Goal: Task Accomplishment & Management: Manage account settings

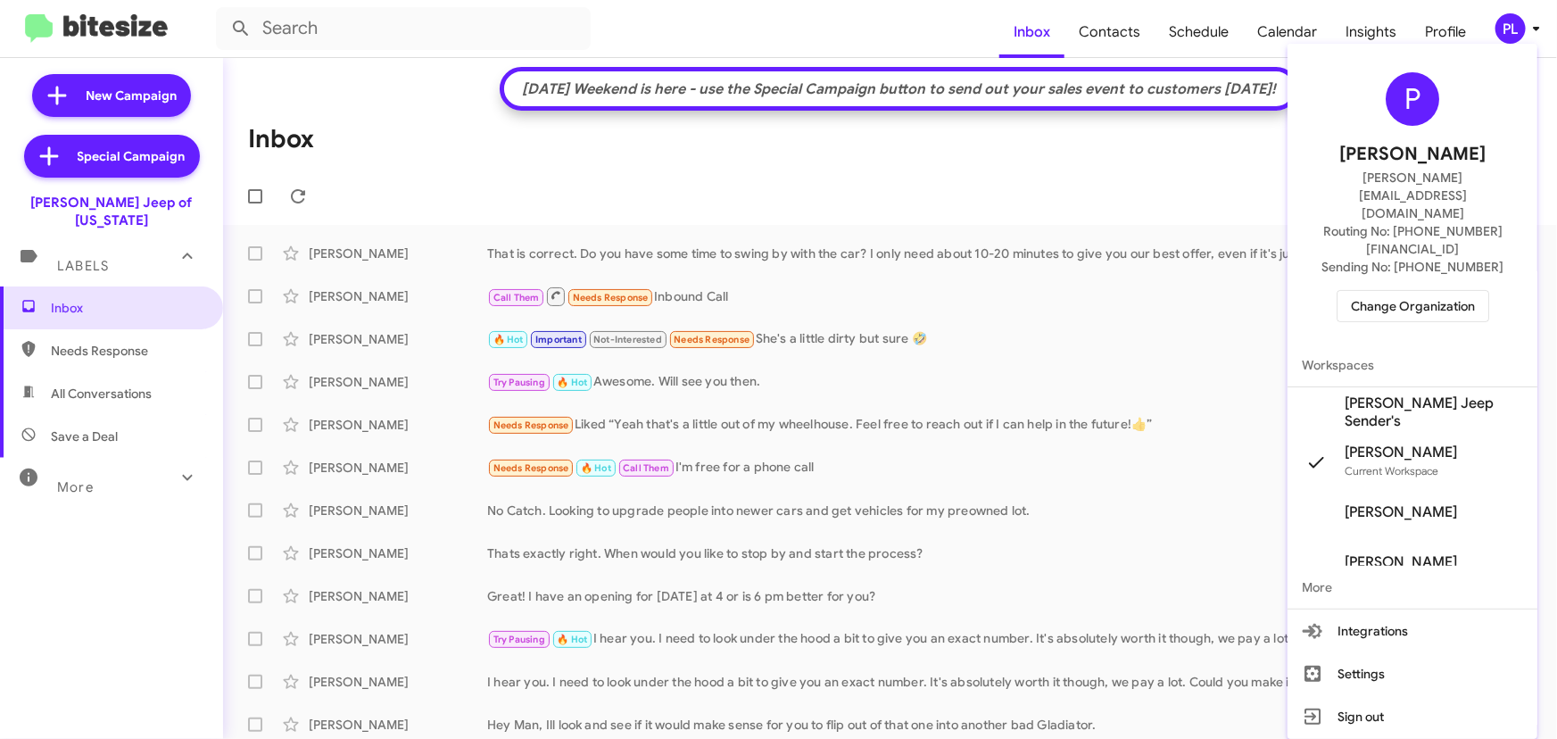
click at [1459, 291] on span "Change Organization" at bounding box center [1413, 306] width 124 height 30
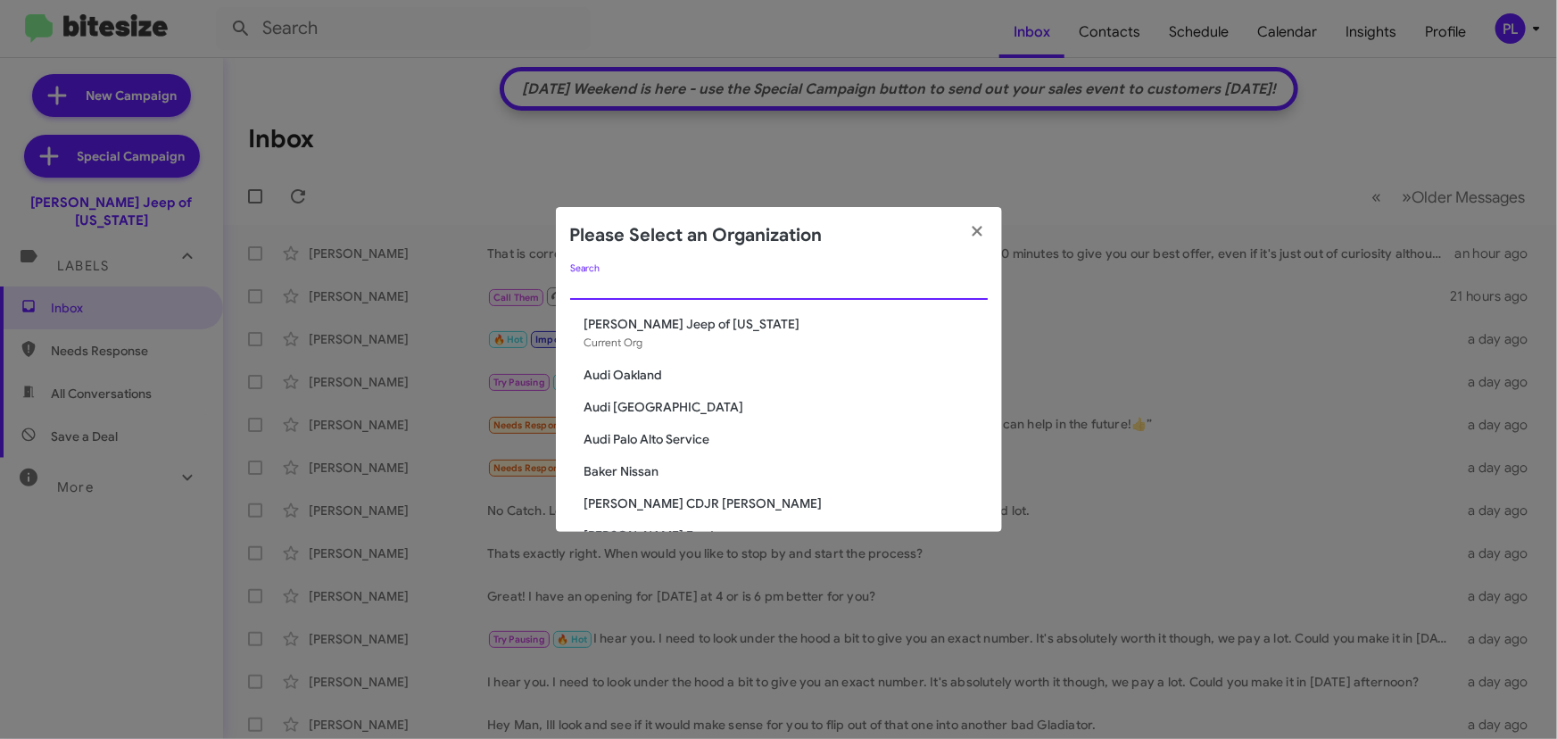
click at [765, 290] on input "Search" at bounding box center [778, 286] width 417 height 14
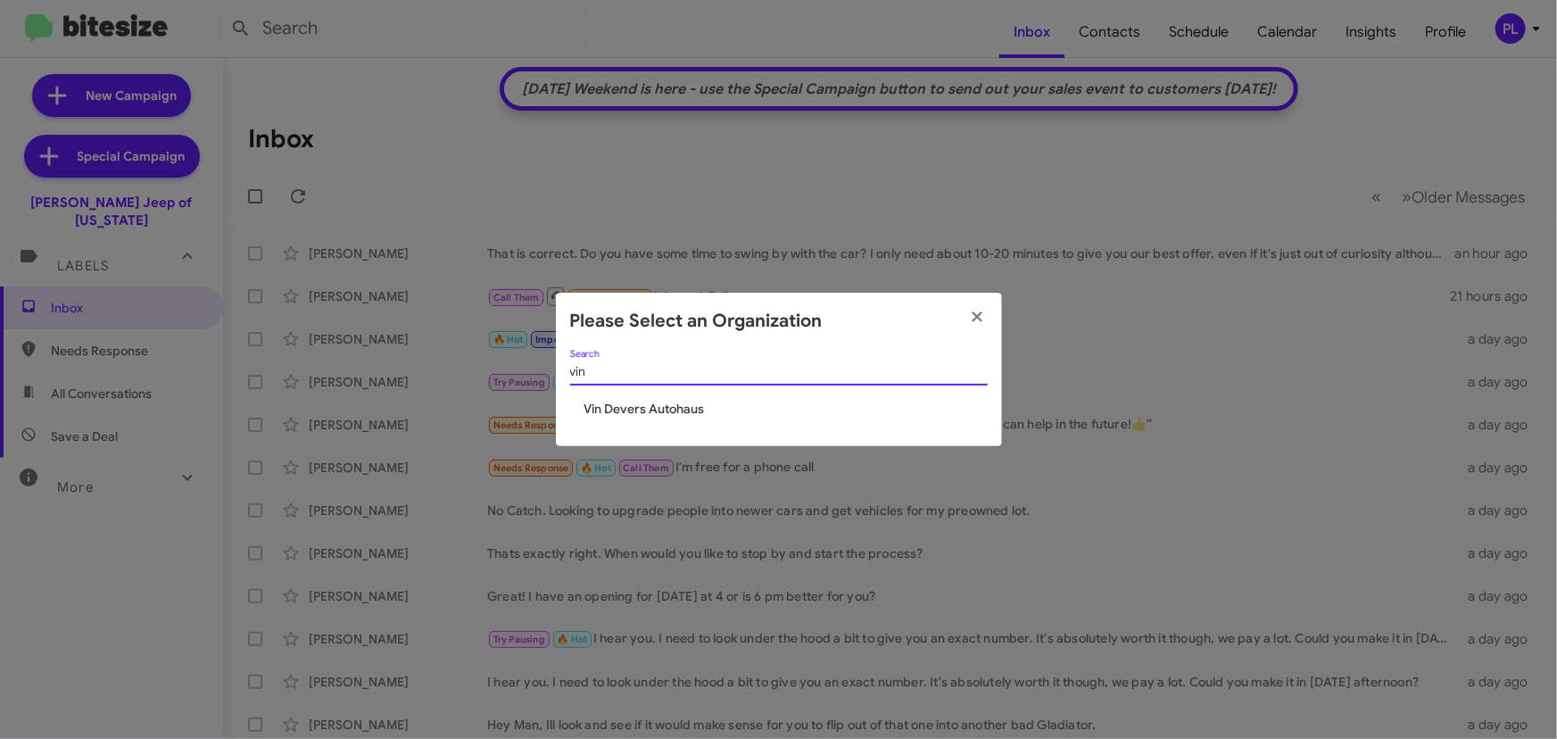
type input "vin"
click at [677, 400] on span "Vin Devers Autohaus" at bounding box center [785, 409] width 403 height 18
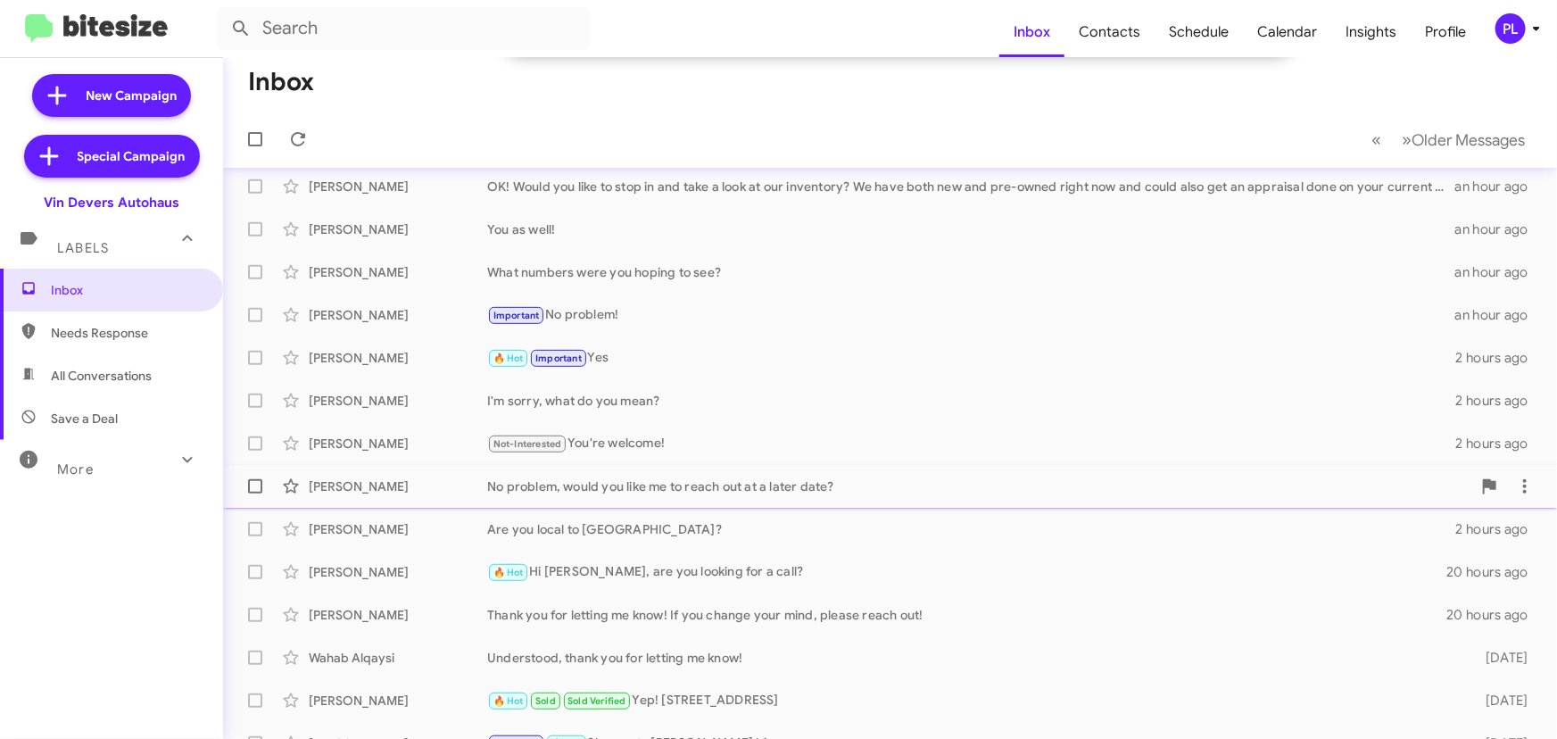
scroll to position [348, 0]
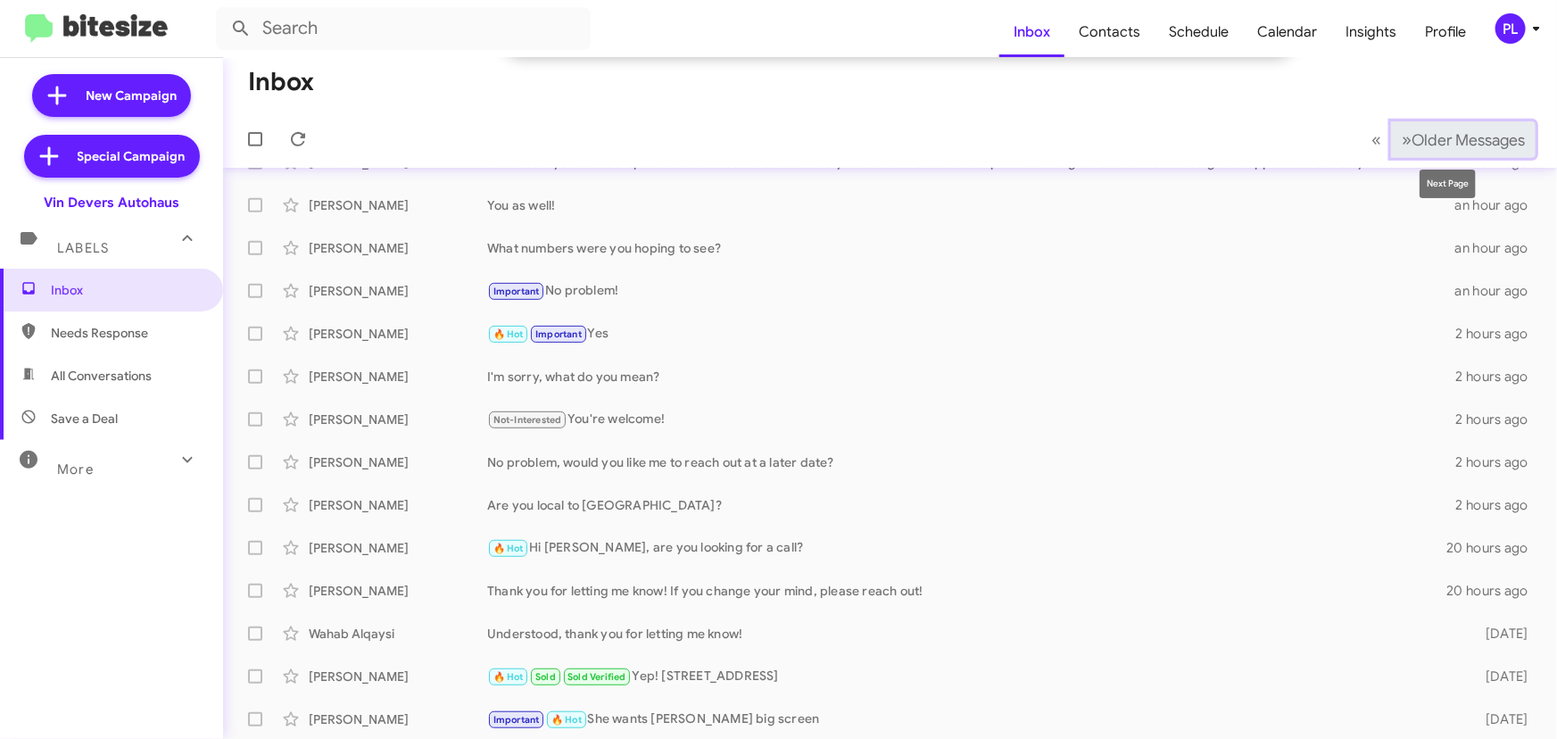
click at [1411, 134] on span "Older Messages" at bounding box center [1467, 140] width 113 height 20
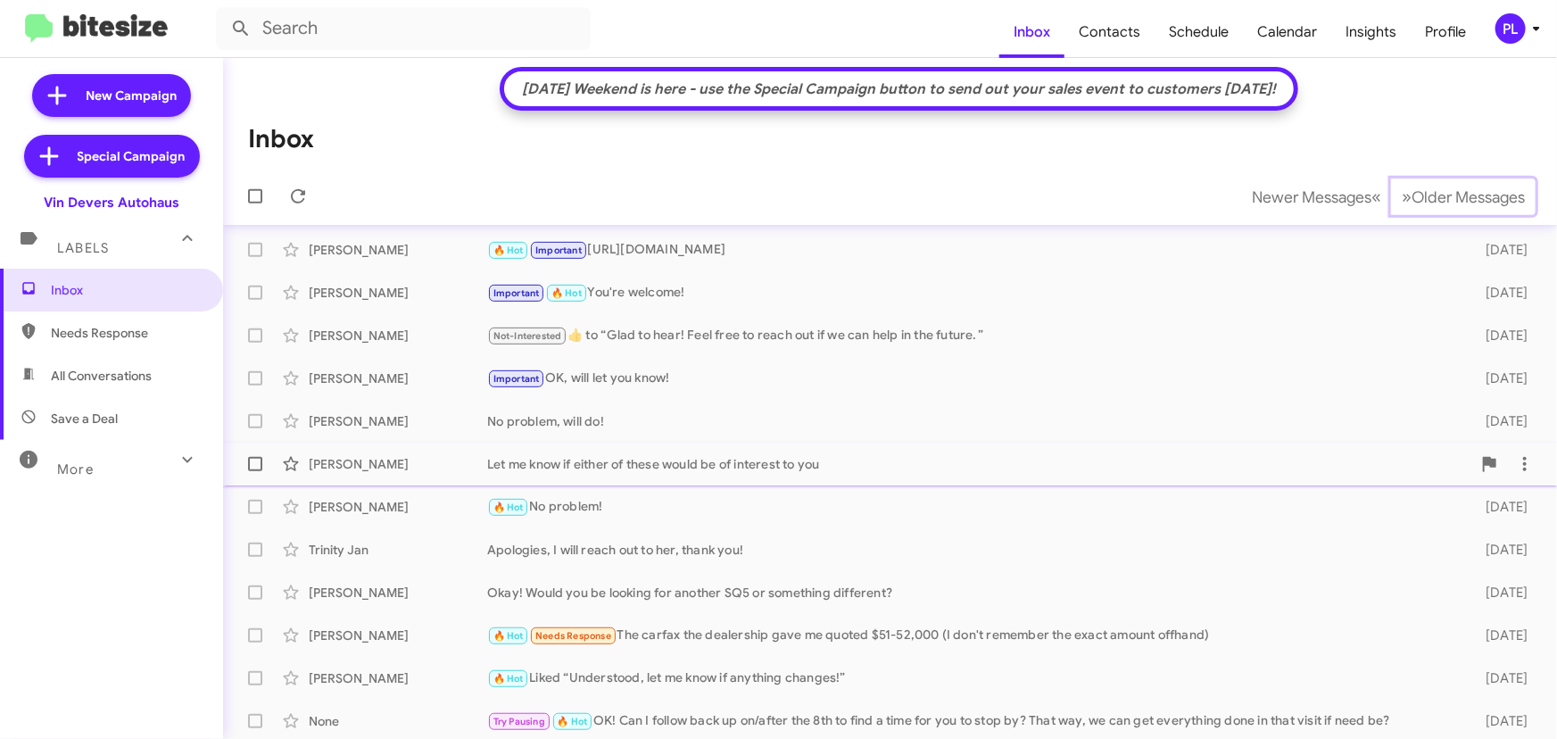
scroll to position [268, 0]
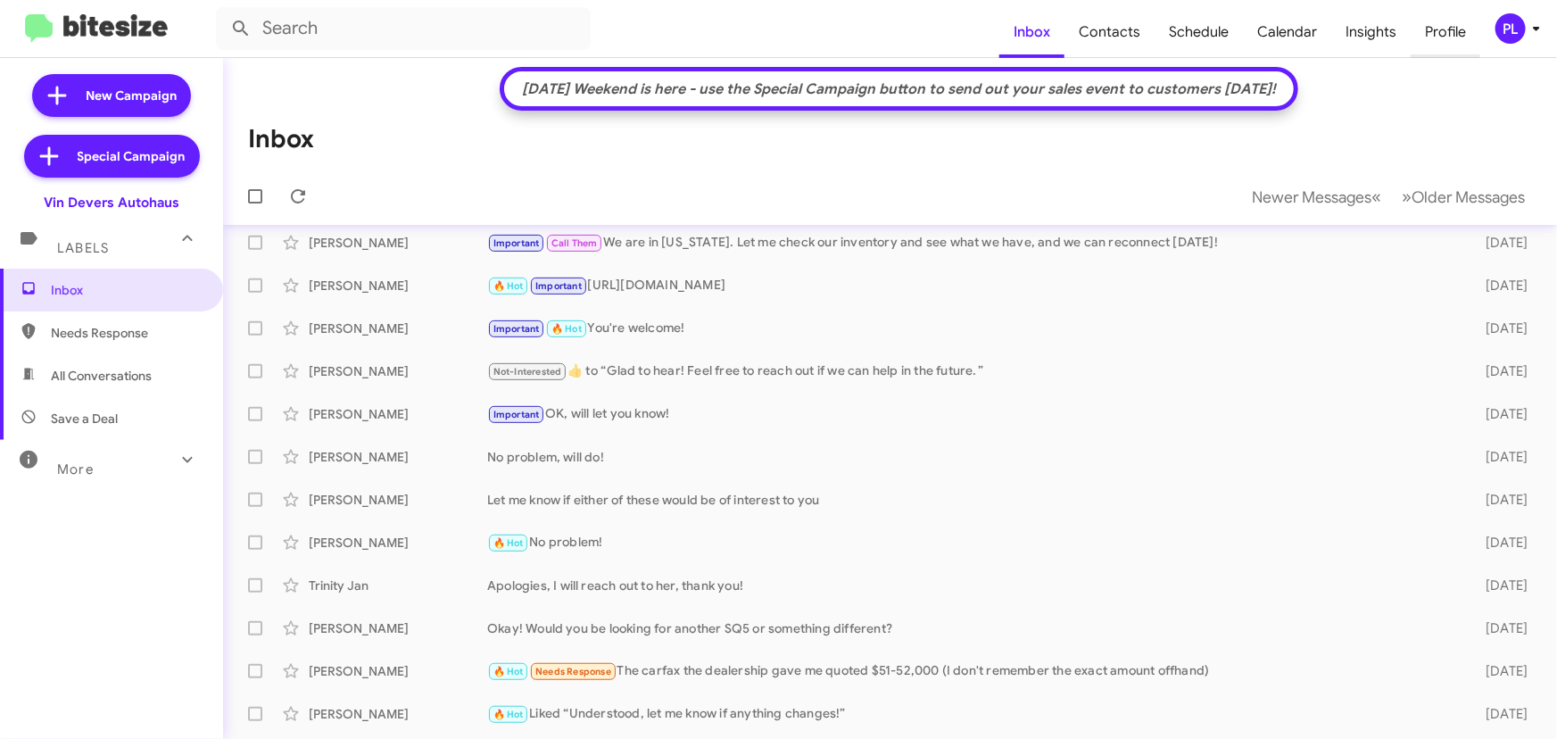
click at [1443, 29] on span "Profile" at bounding box center [1445, 32] width 70 height 52
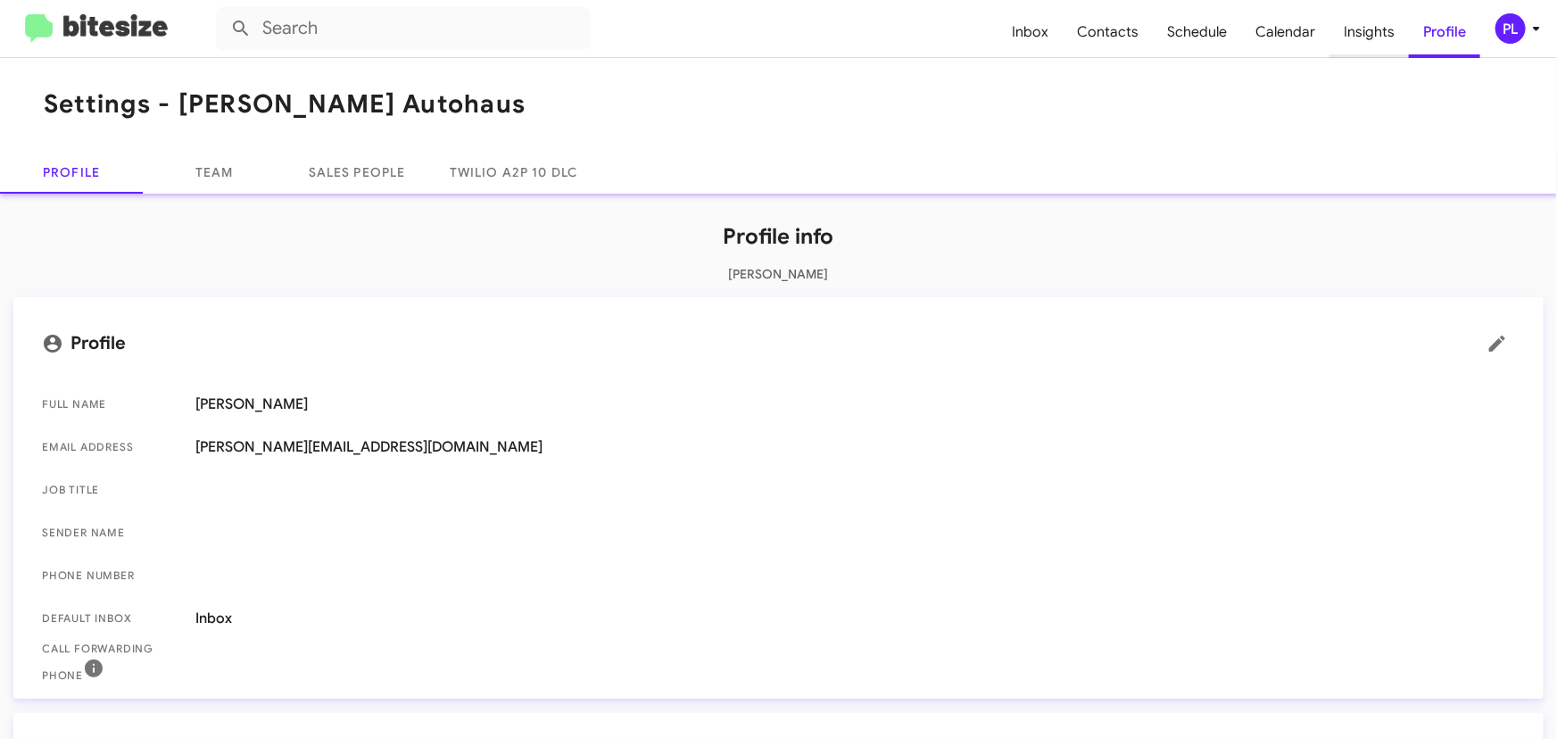
click at [1350, 25] on span "Insights" at bounding box center [1368, 32] width 79 height 52
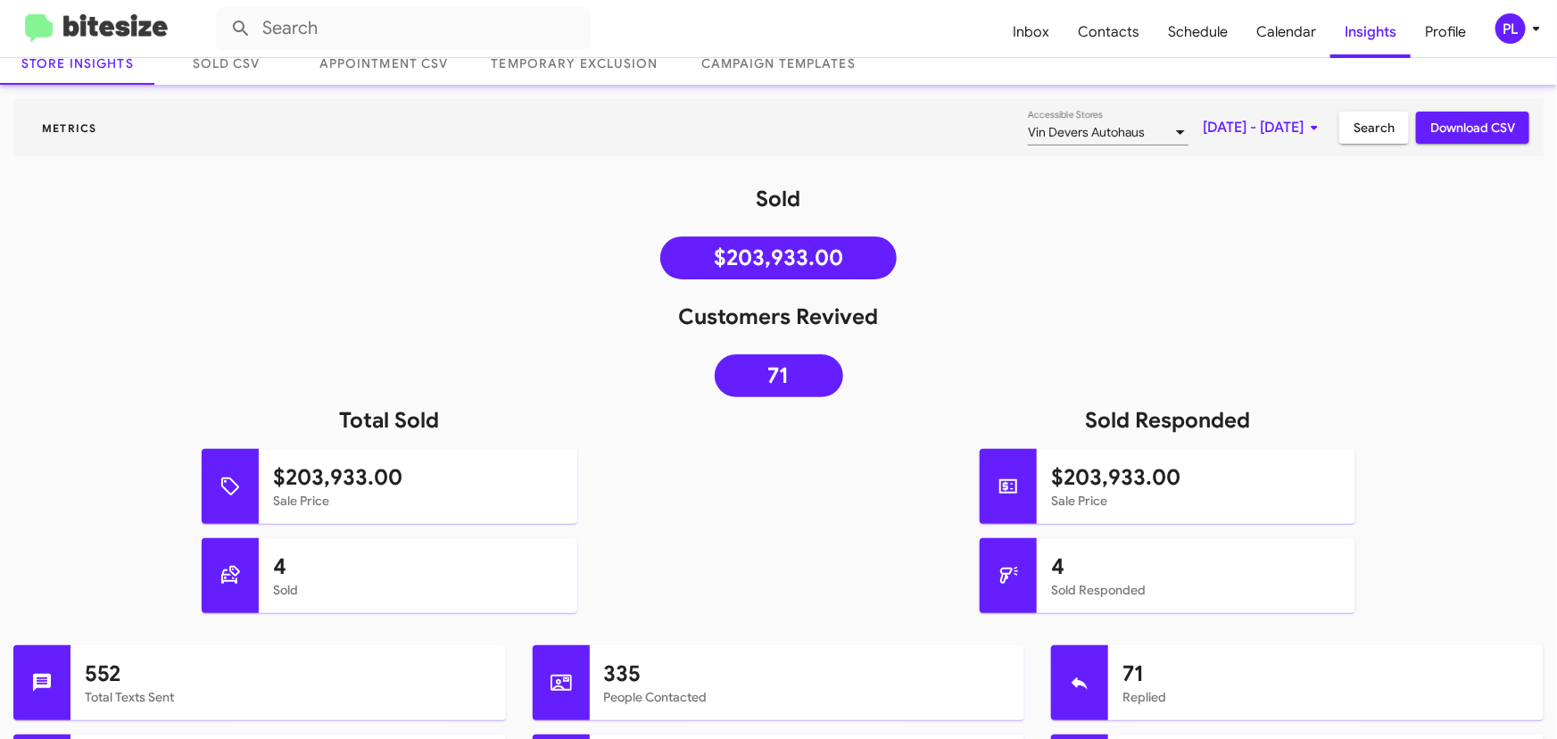
scroll to position [80, 0]
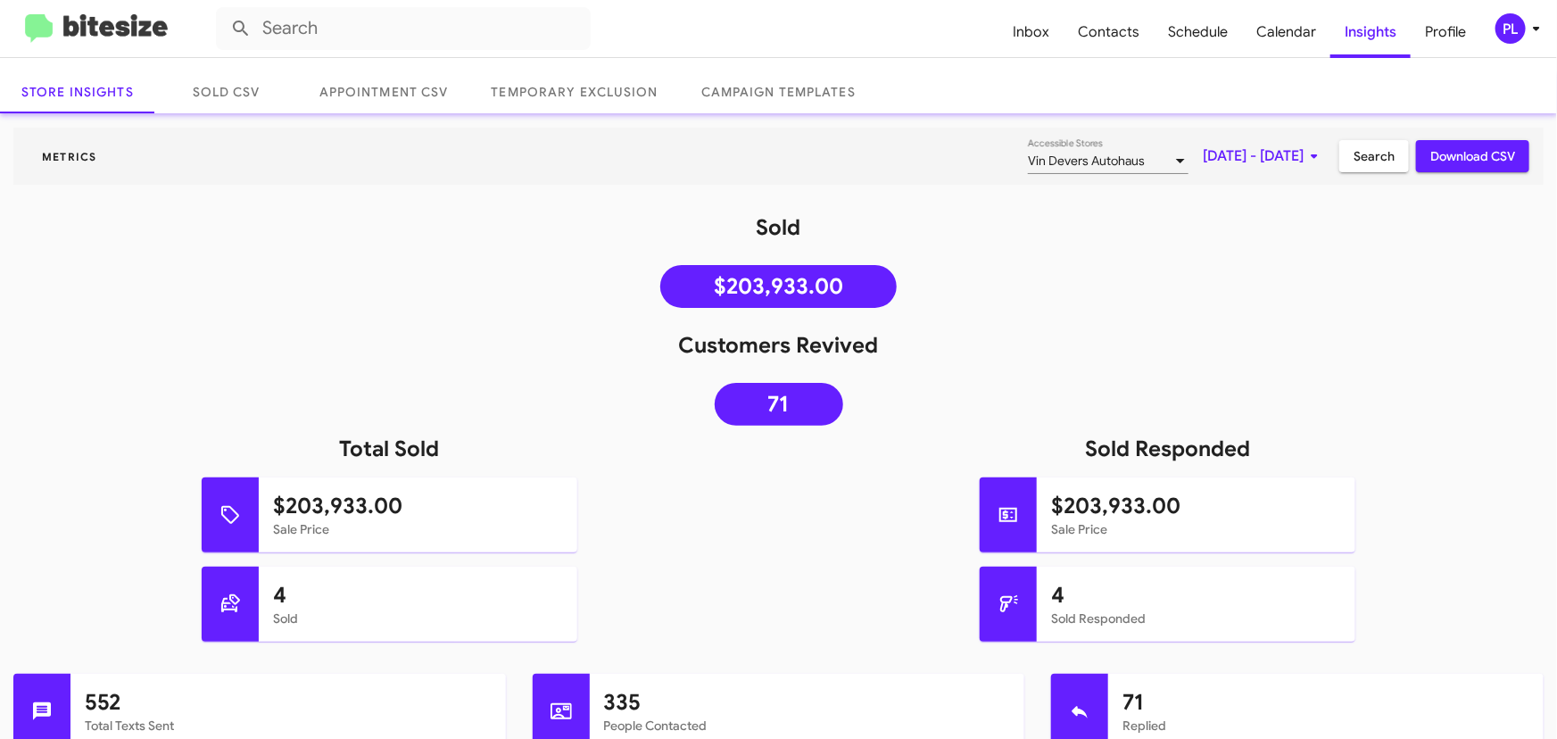
click at [1213, 153] on span "[DATE] - [DATE]" at bounding box center [1263, 156] width 122 height 32
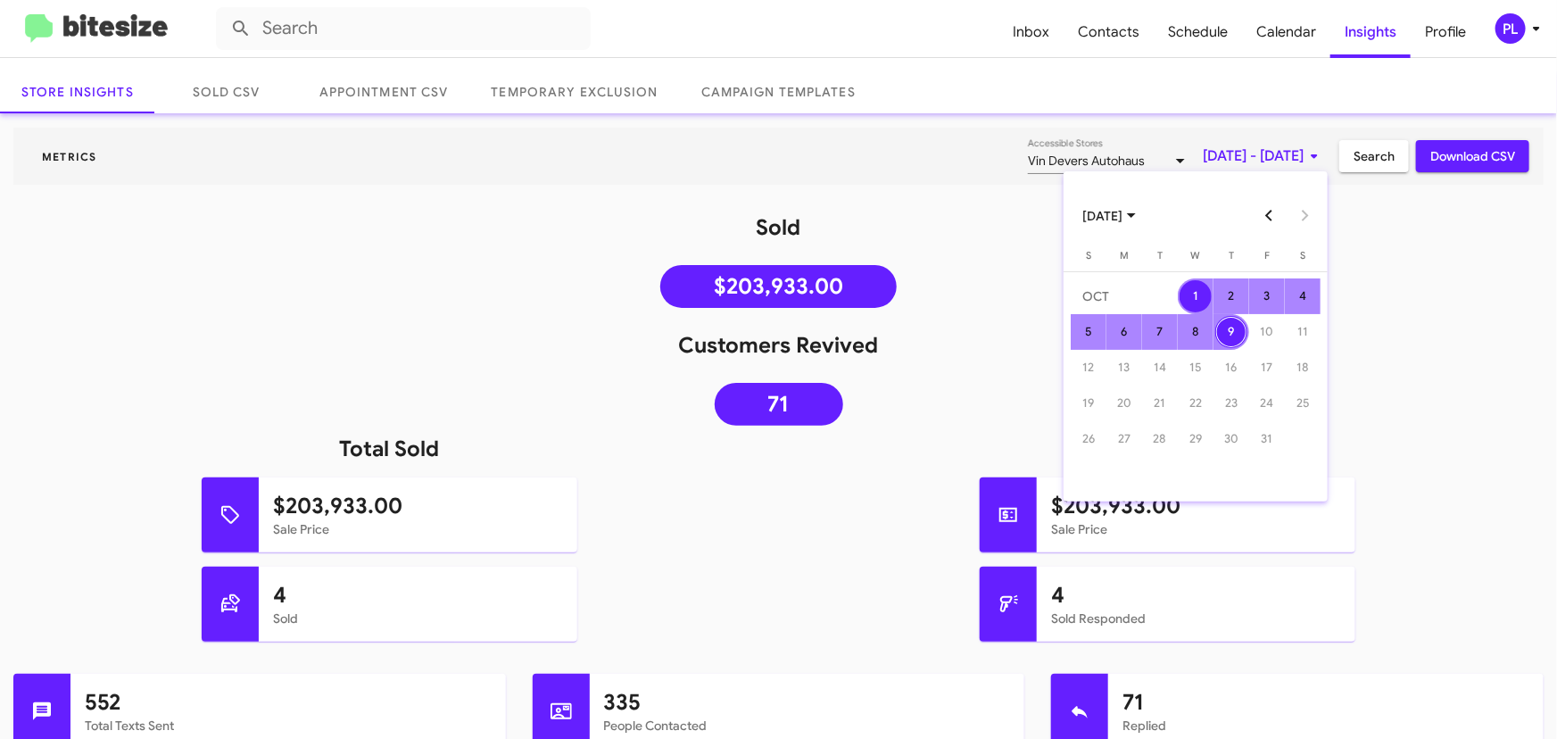
click at [1267, 216] on button "Previous month" at bounding box center [1270, 216] width 36 height 36
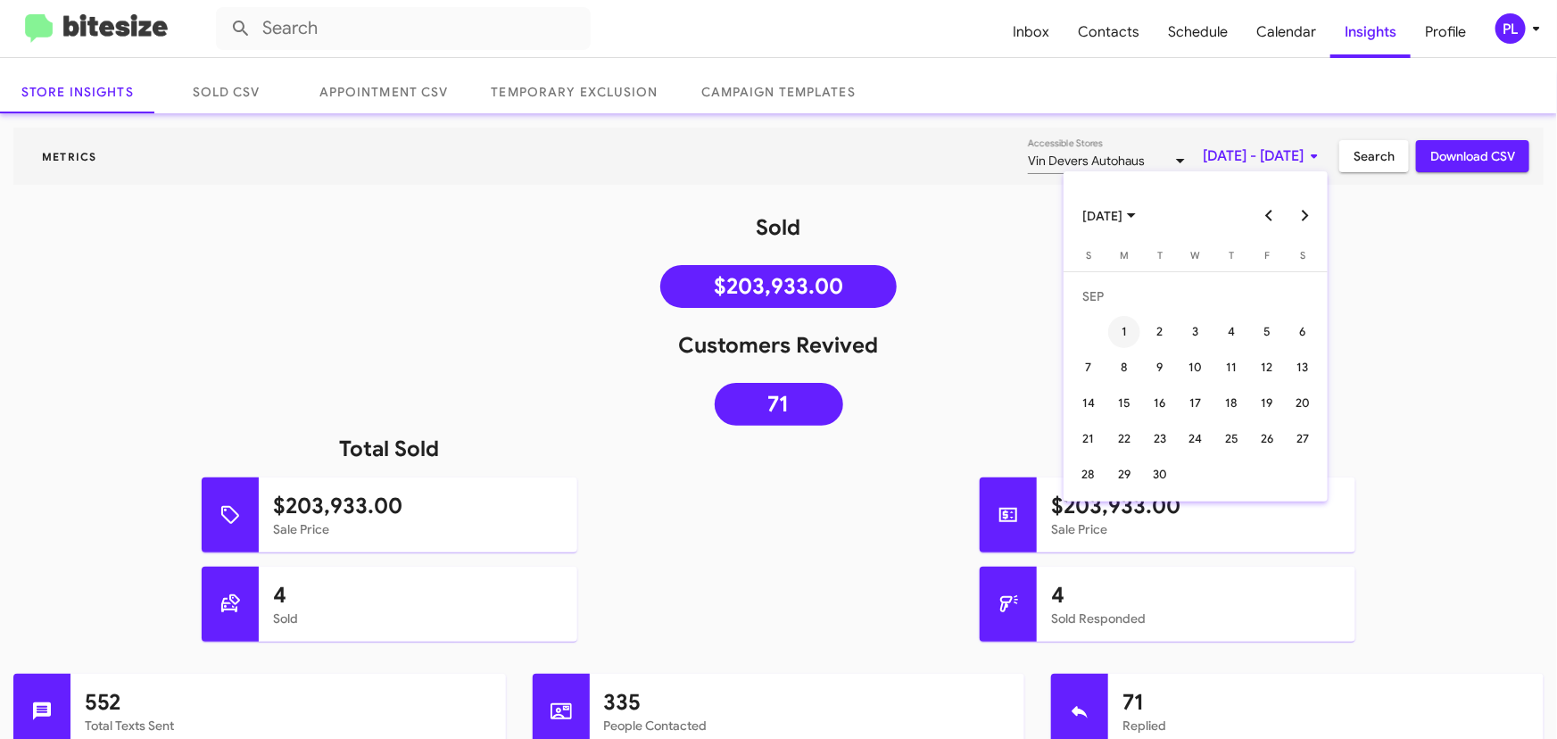
click at [1128, 329] on div "1" at bounding box center [1124, 332] width 32 height 32
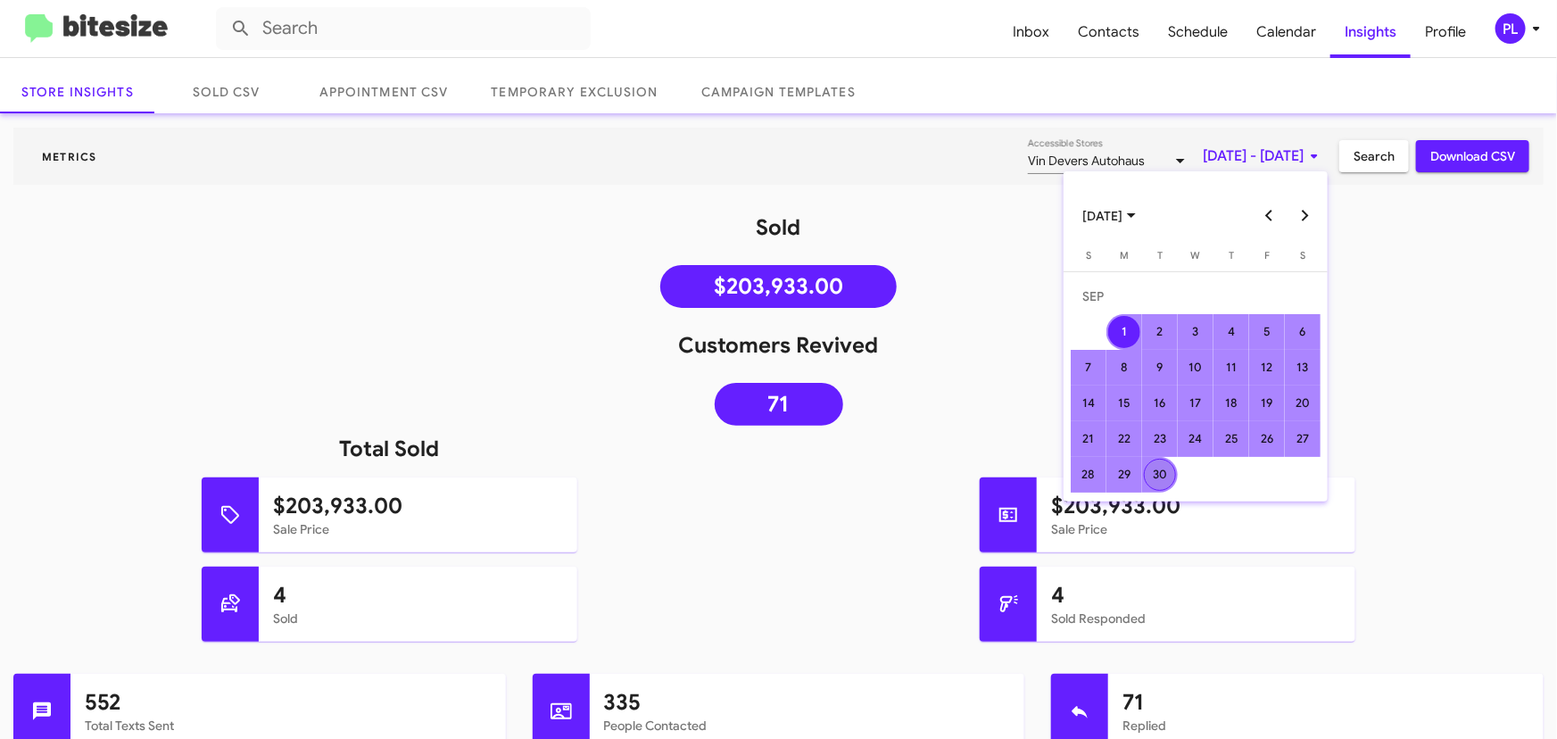
click at [1160, 482] on div "30" at bounding box center [1160, 475] width 32 height 32
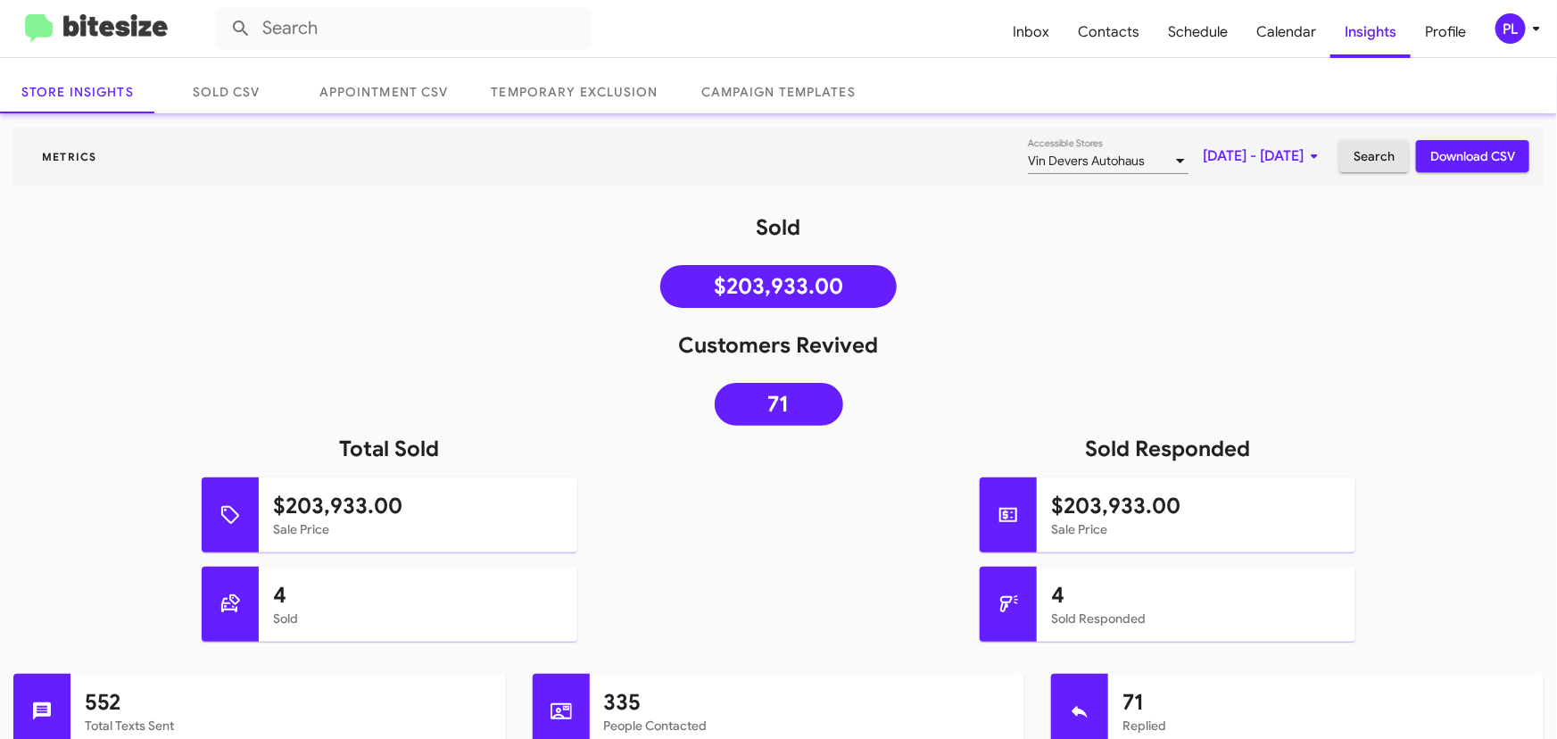
click at [1356, 153] on span "Search" at bounding box center [1373, 156] width 41 height 32
